Goal: Task Accomplishment & Management: Use online tool/utility

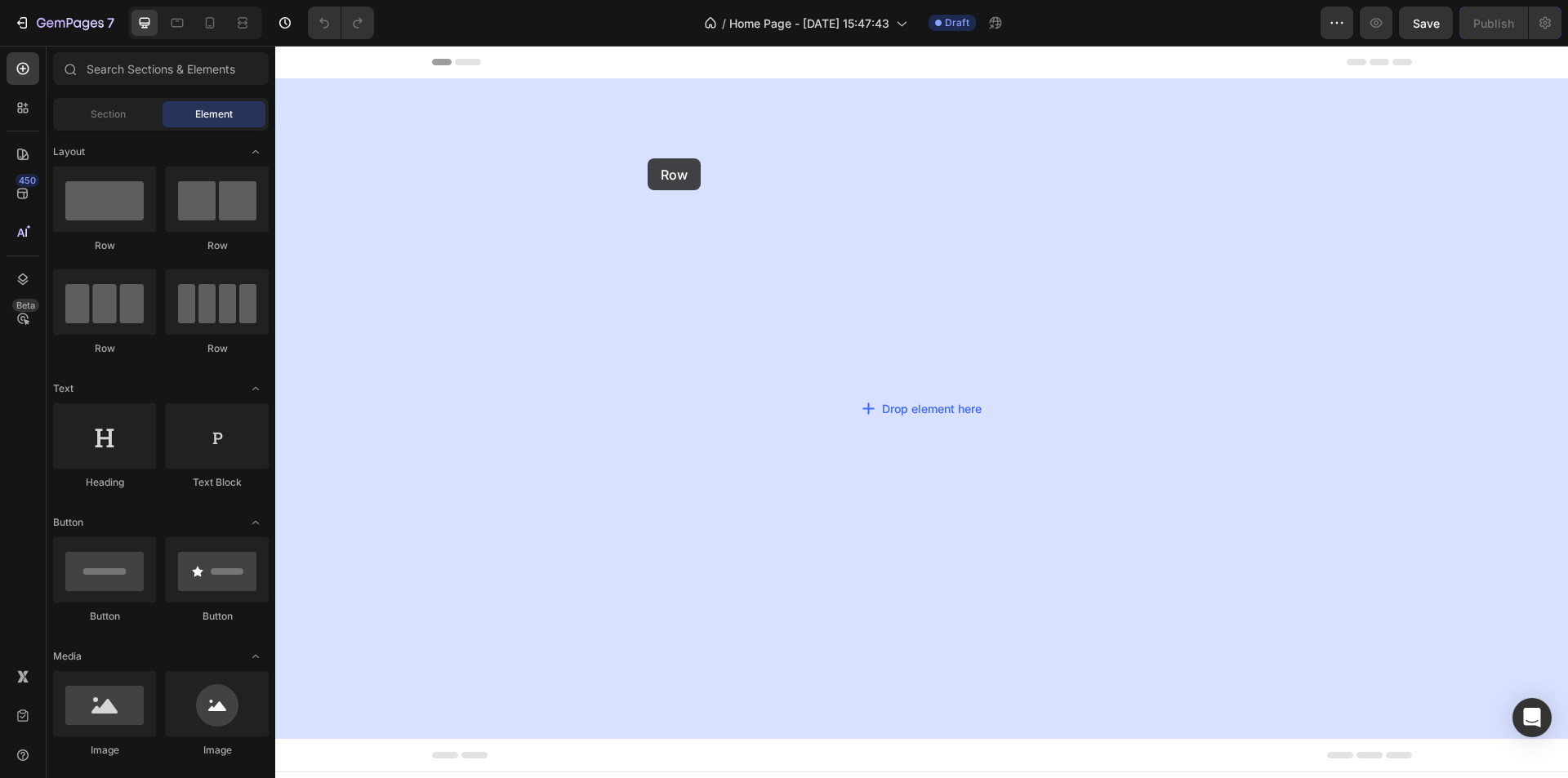
drag, startPoint x: 463, startPoint y: 252, endPoint x: 683, endPoint y: 165, distance: 236.6
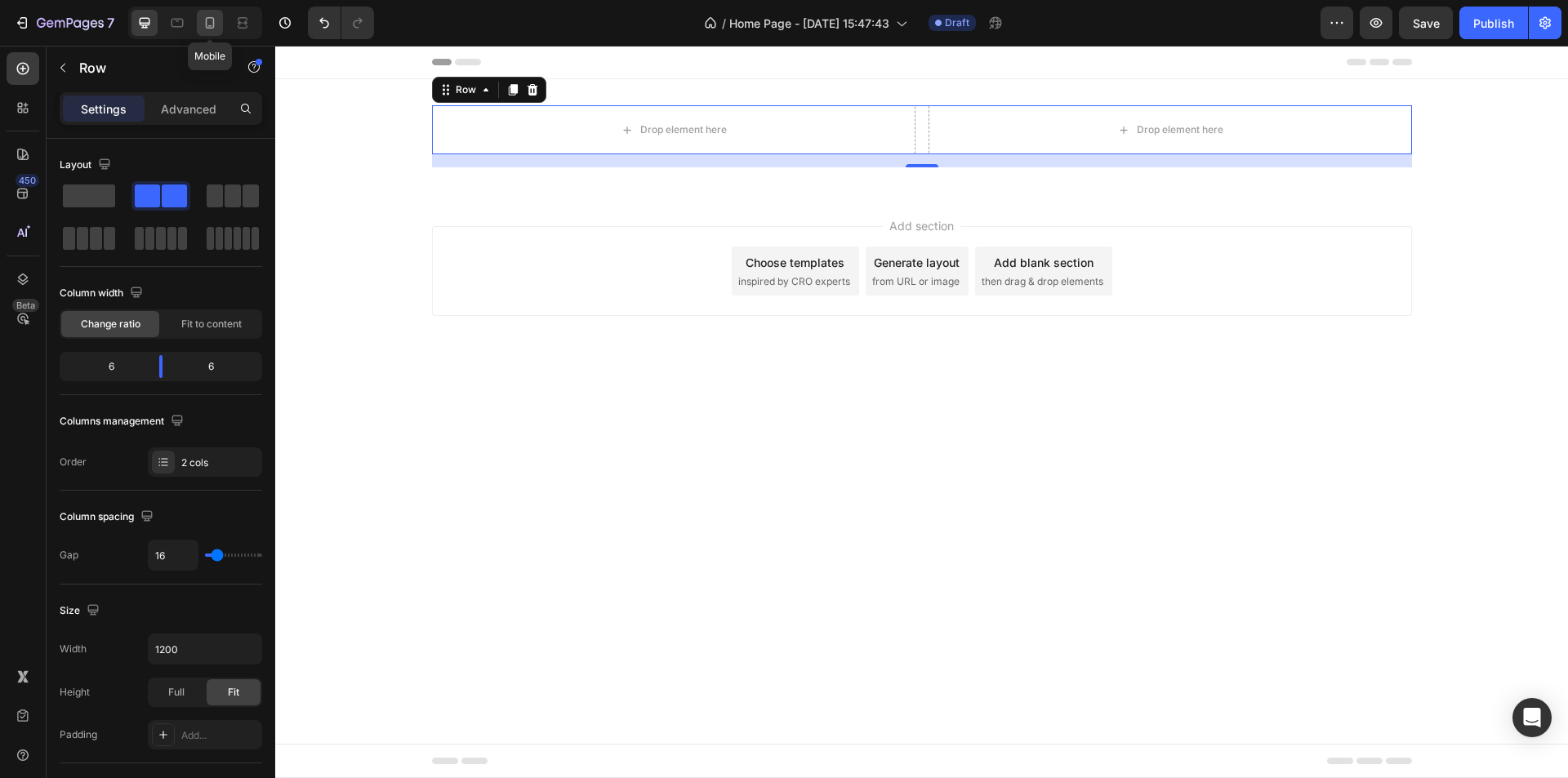
click at [209, 21] on icon at bounding box center [210, 23] width 16 height 16
type input "100%"
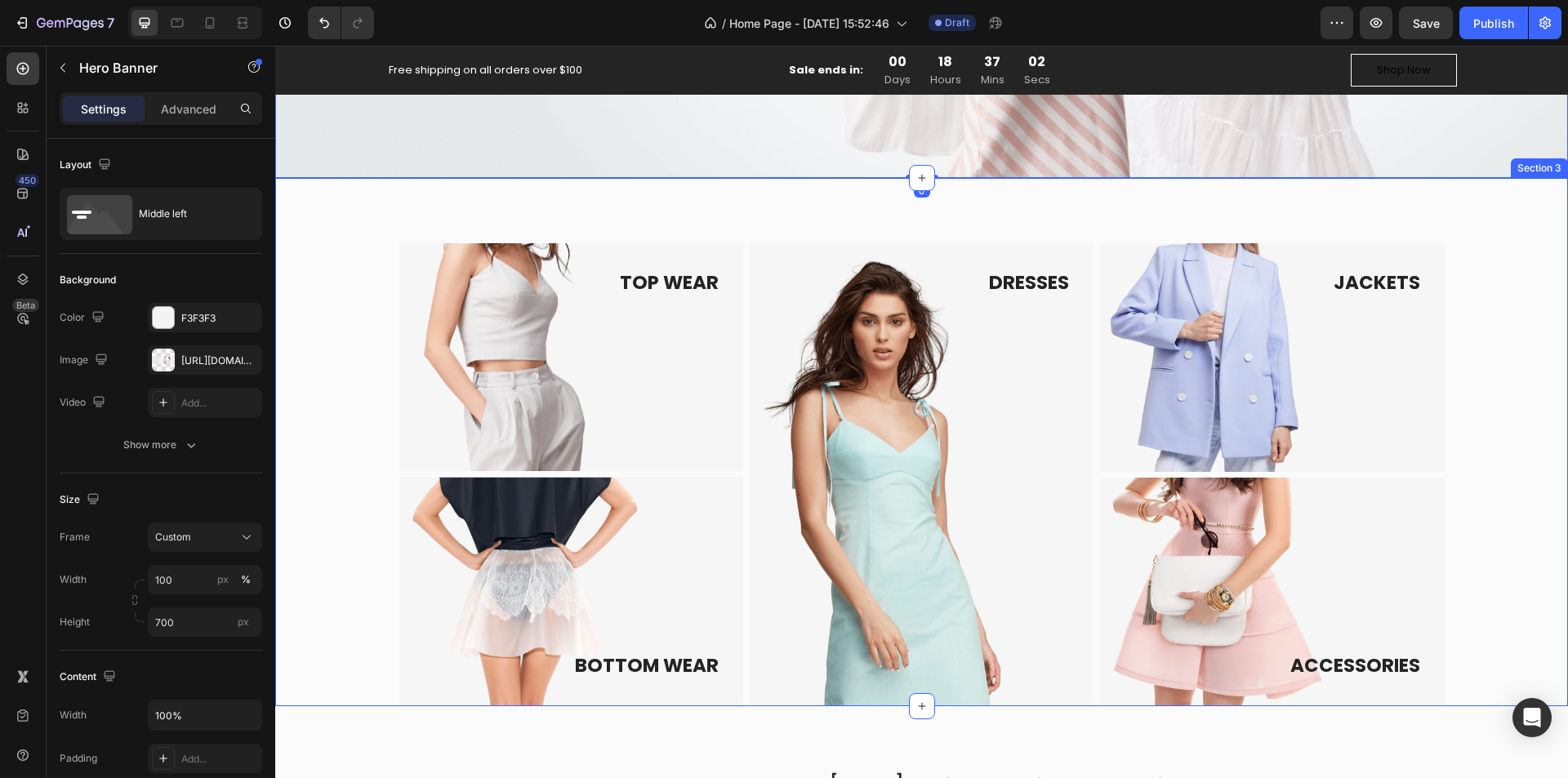
scroll to position [523, 0]
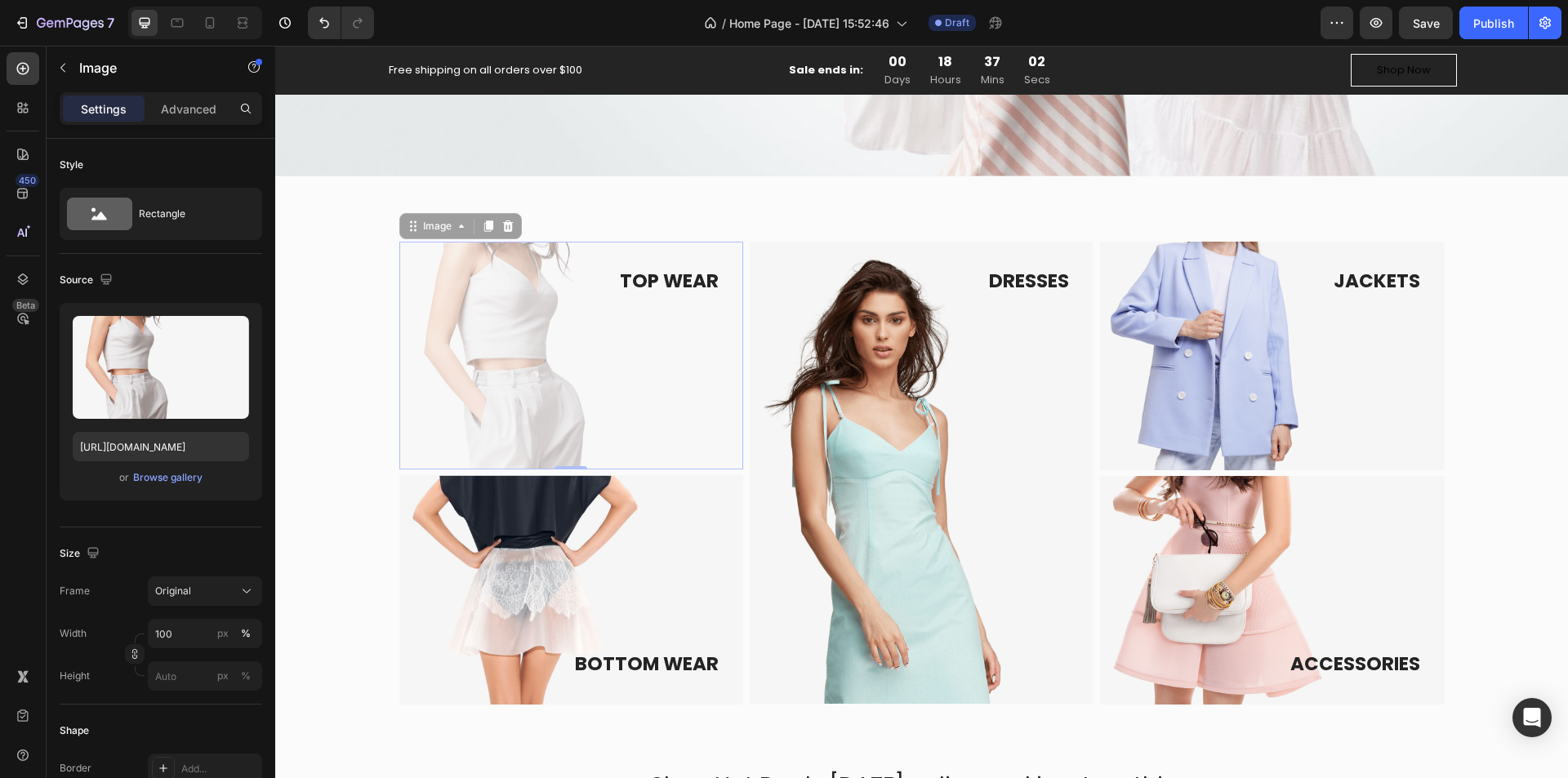
drag, startPoint x: 478, startPoint y: 306, endPoint x: 175, endPoint y: 120, distance: 355.5
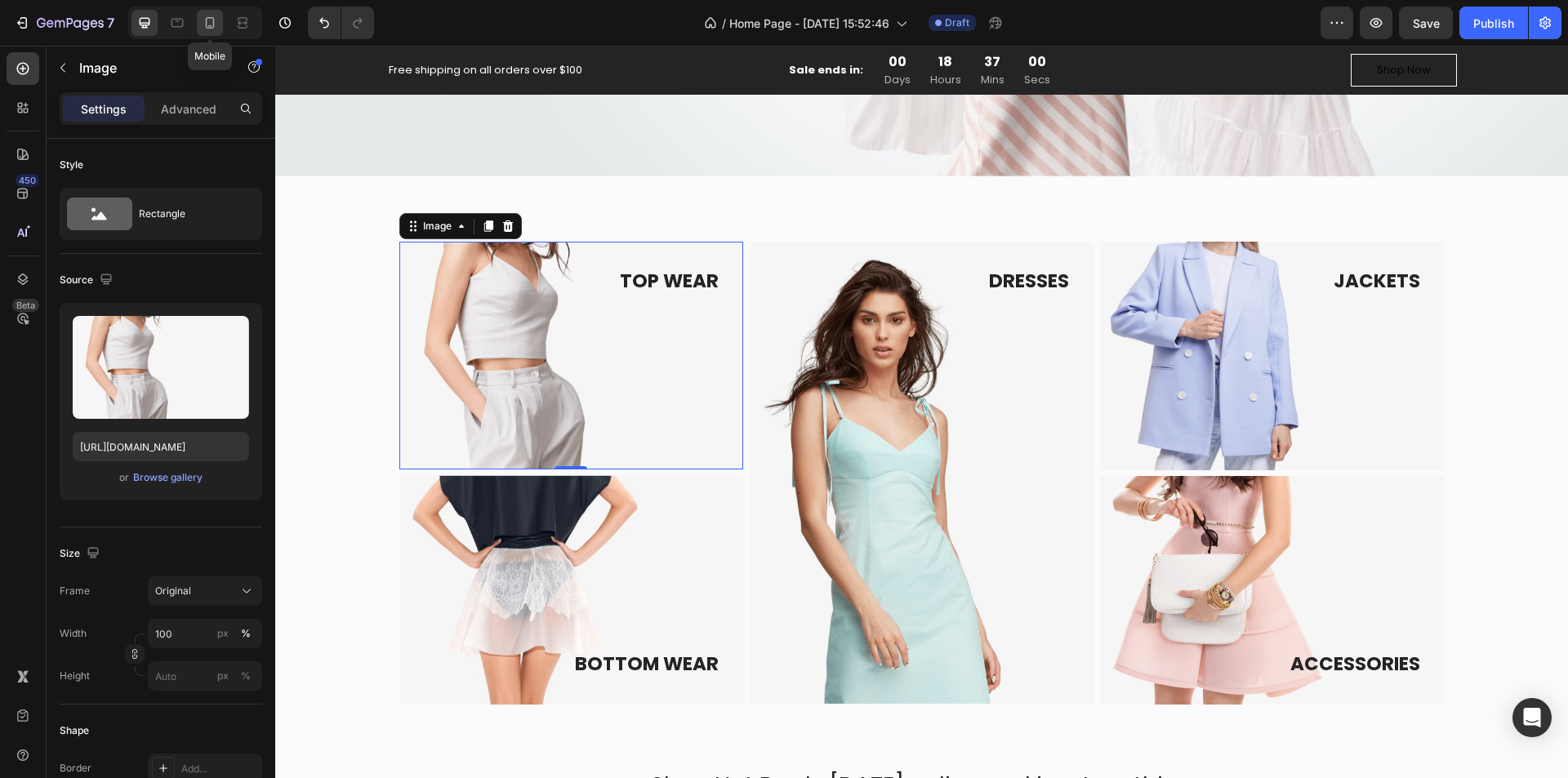
click at [207, 15] on icon at bounding box center [210, 23] width 16 height 16
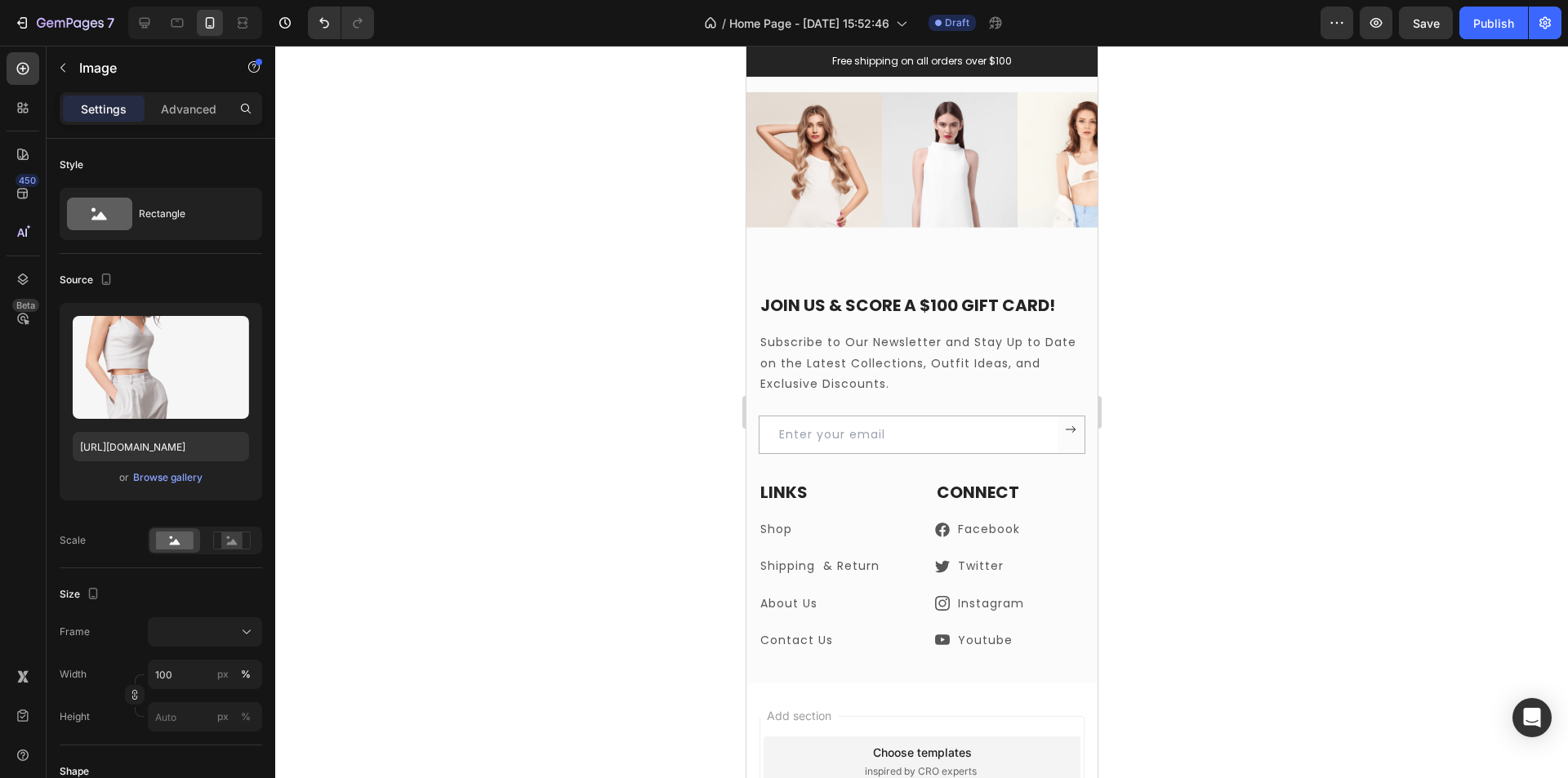
scroll to position [5232, 0]
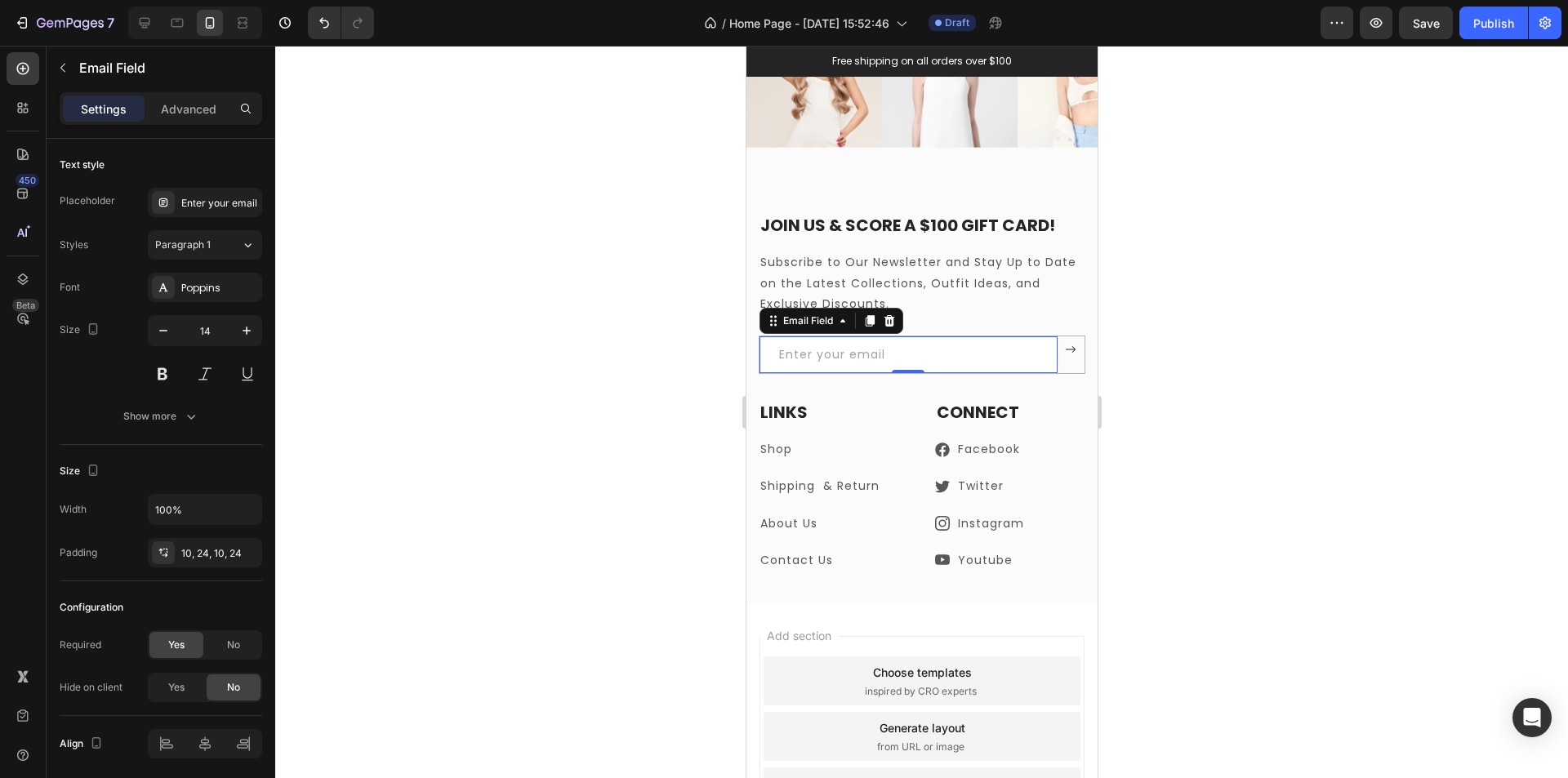
click at [531, 409] on div at bounding box center [921, 412] width 1292 height 733
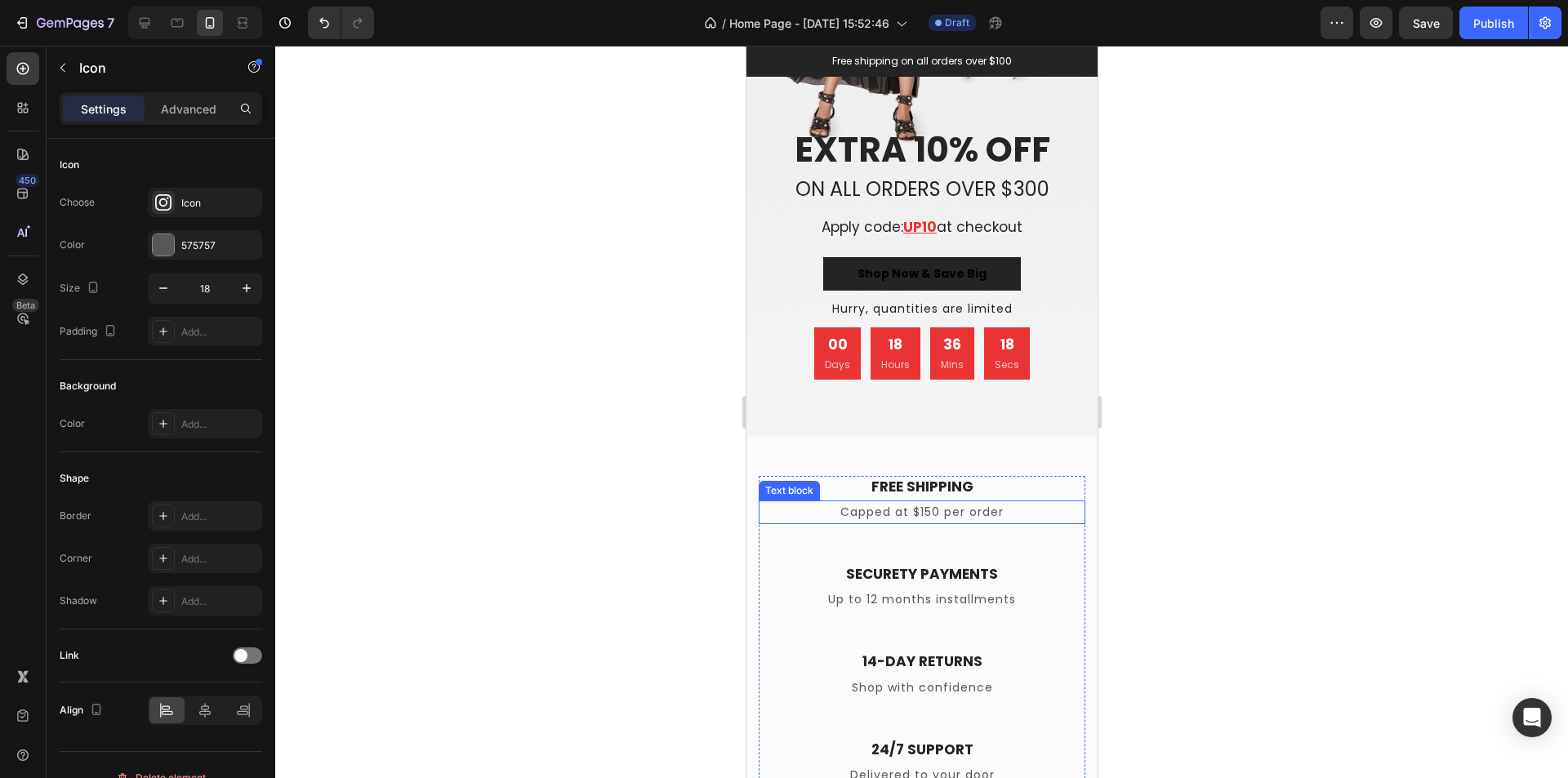
scroll to position [4415, 0]
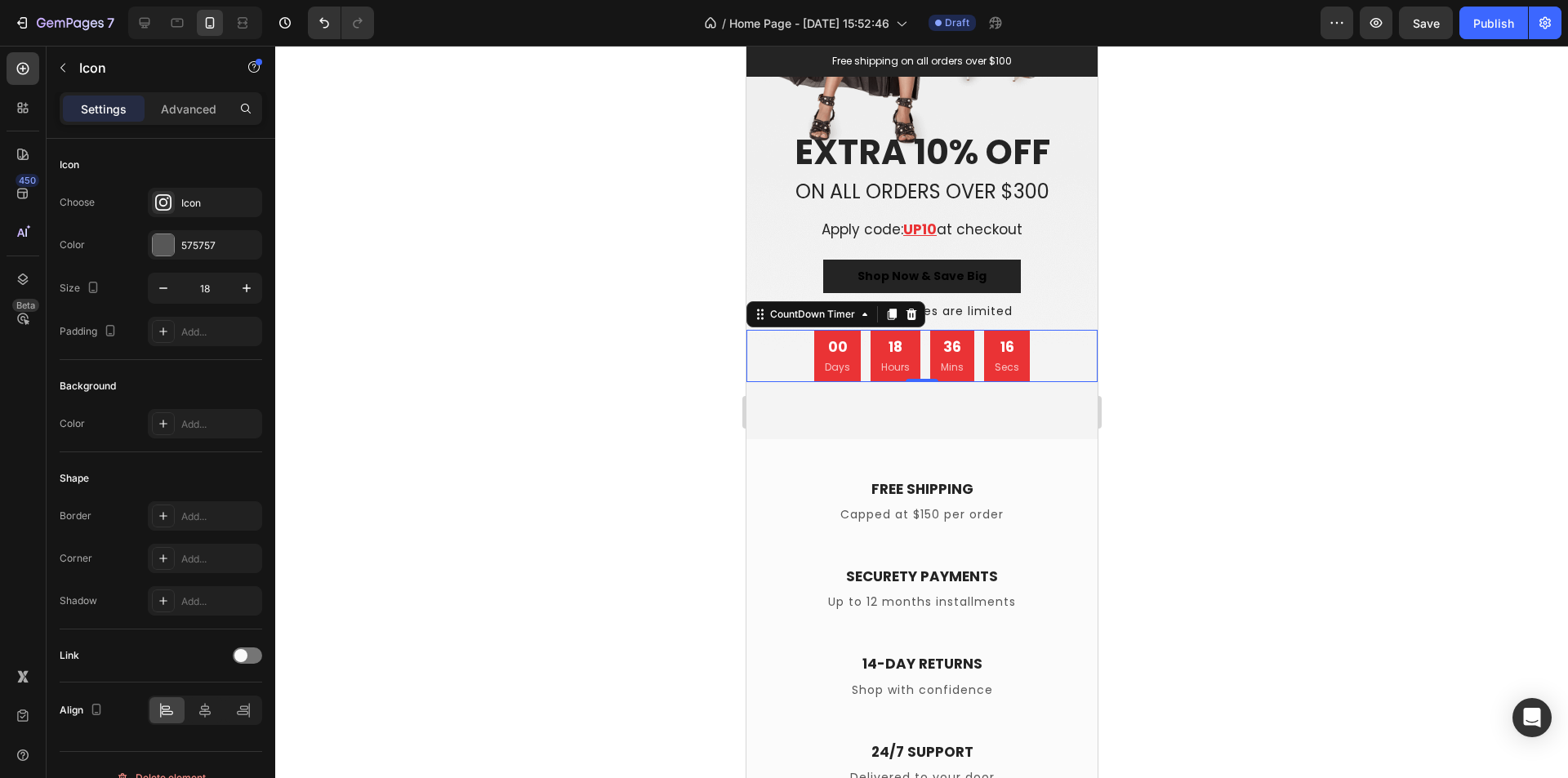
click at [880, 360] on p "Hours" at bounding box center [894, 367] width 28 height 15
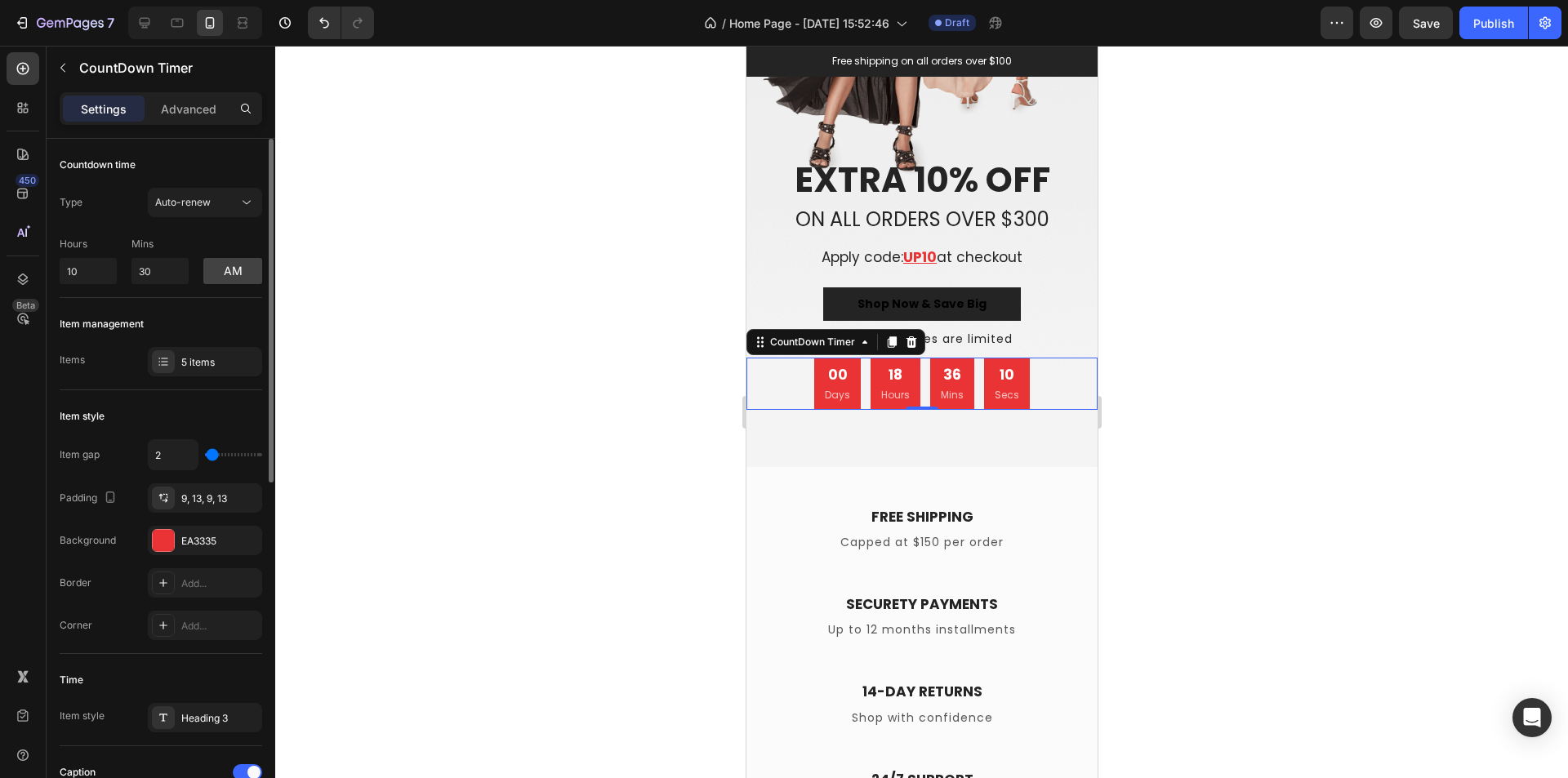
scroll to position [0, 0]
click at [235, 206] on div "Auto-renew" at bounding box center [196, 203] width 83 height 15
click at [361, 224] on div at bounding box center [921, 412] width 1292 height 733
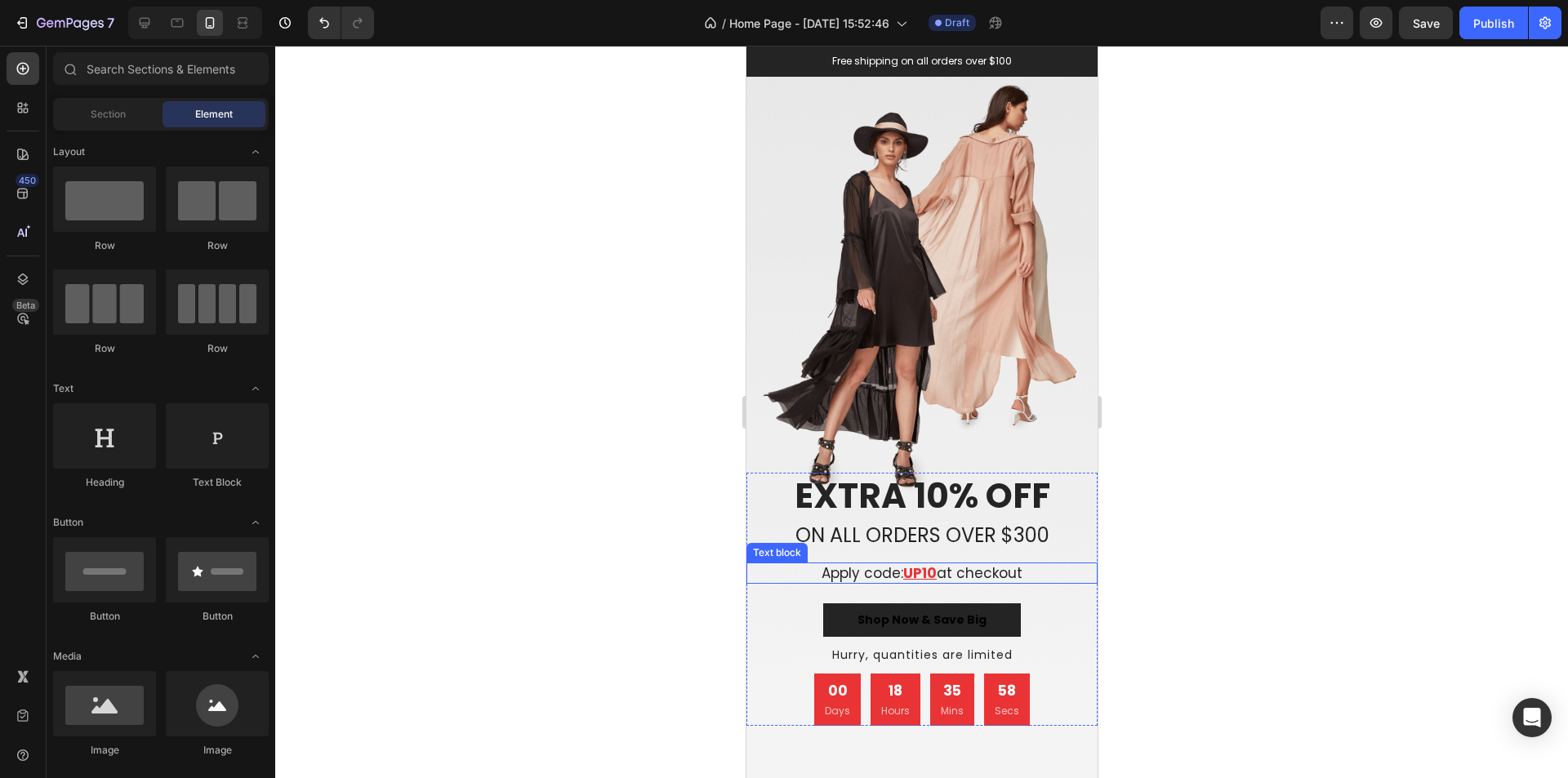
scroll to position [4034, 0]
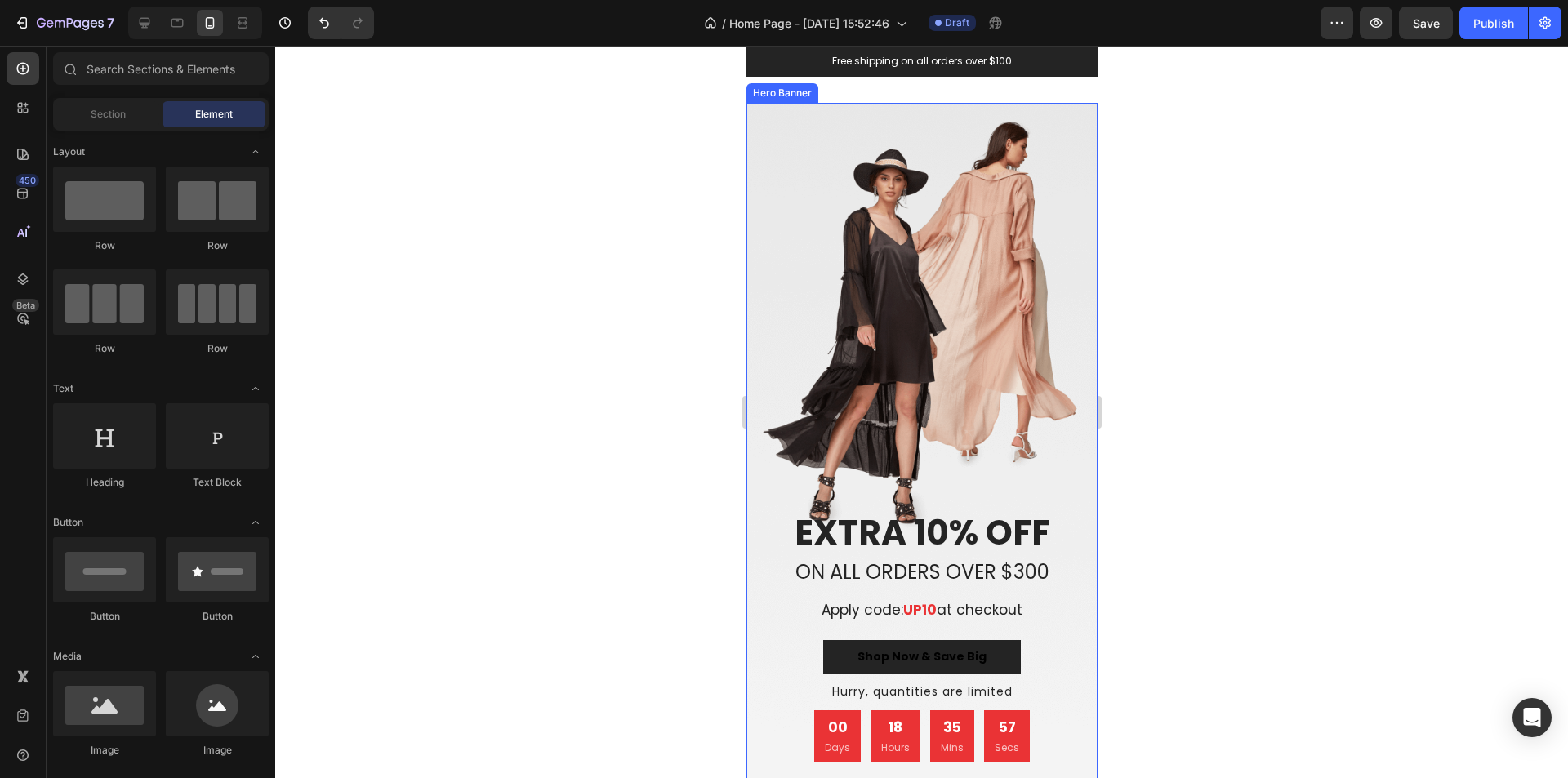
click at [895, 380] on div "Overlay" at bounding box center [921, 461] width 351 height 717
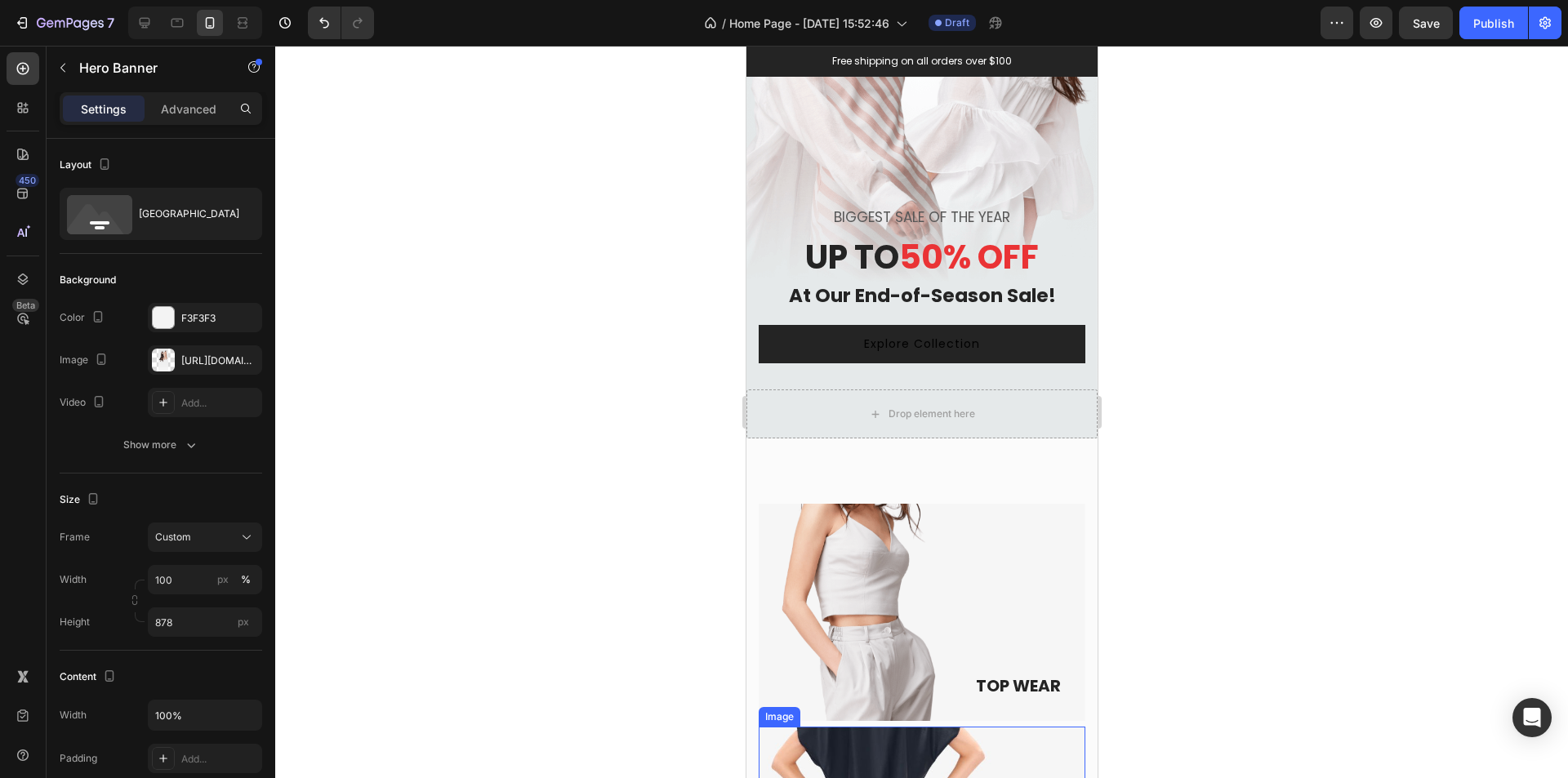
scroll to position [0, 0]
